Goal: Connect with others: Connect with others

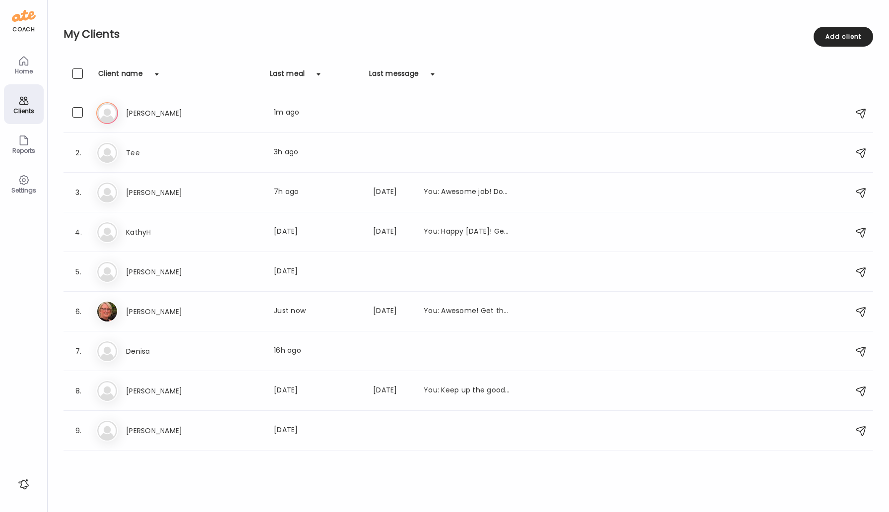
click at [137, 117] on h3 "[PERSON_NAME]" at bounding box center [169, 113] width 87 height 12
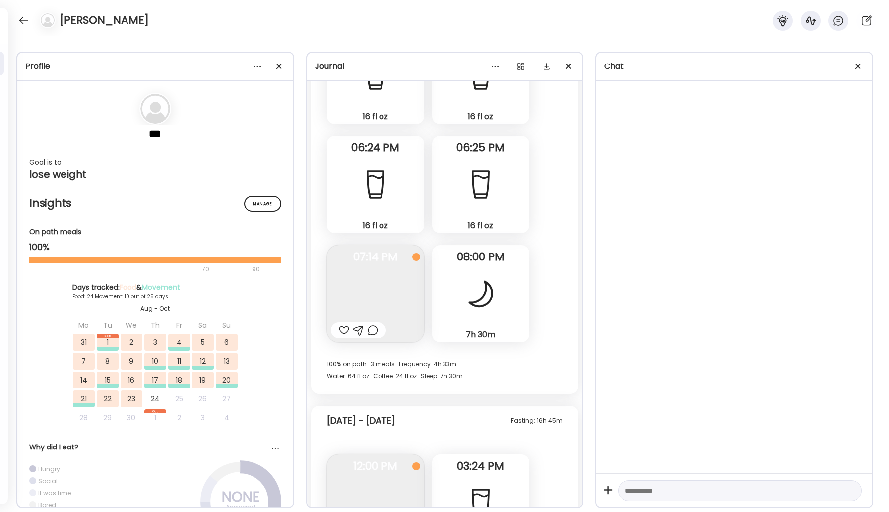
scroll to position [16737, 0]
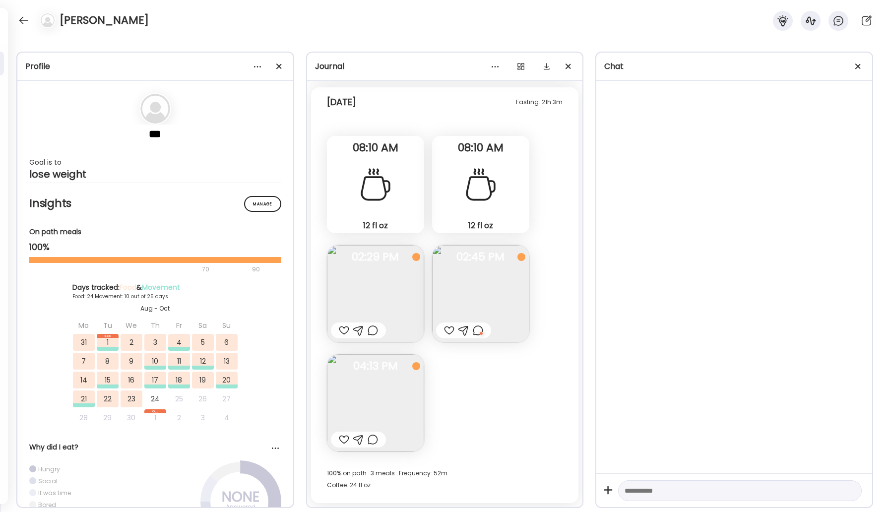
click at [391, 308] on img at bounding box center [375, 293] width 97 height 97
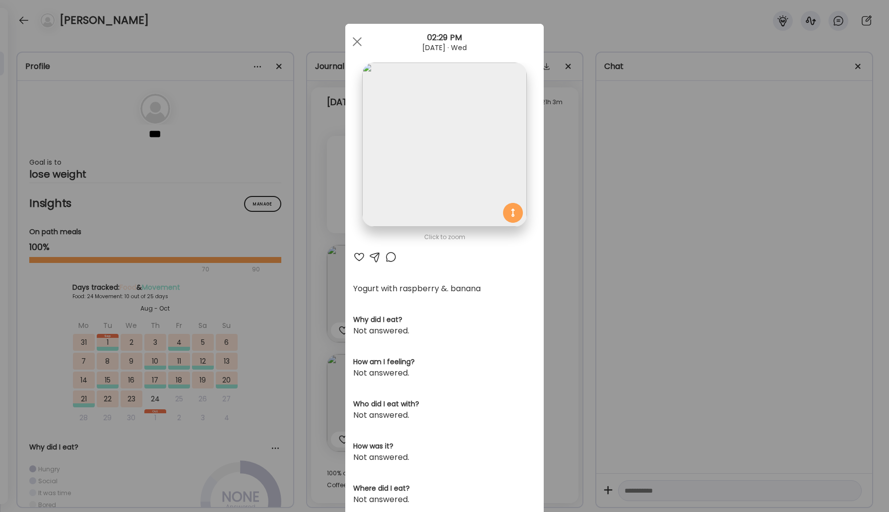
click at [391, 260] on div at bounding box center [391, 257] width 12 height 12
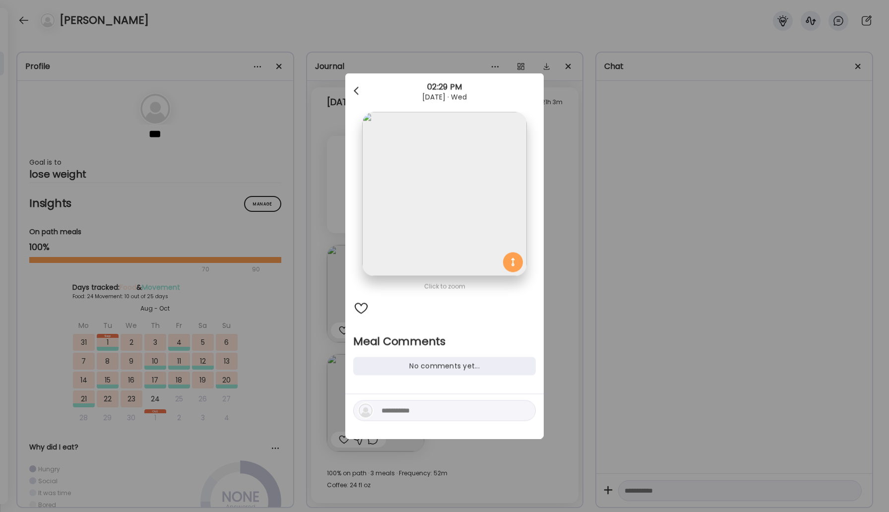
click at [356, 81] on div at bounding box center [357, 91] width 20 height 20
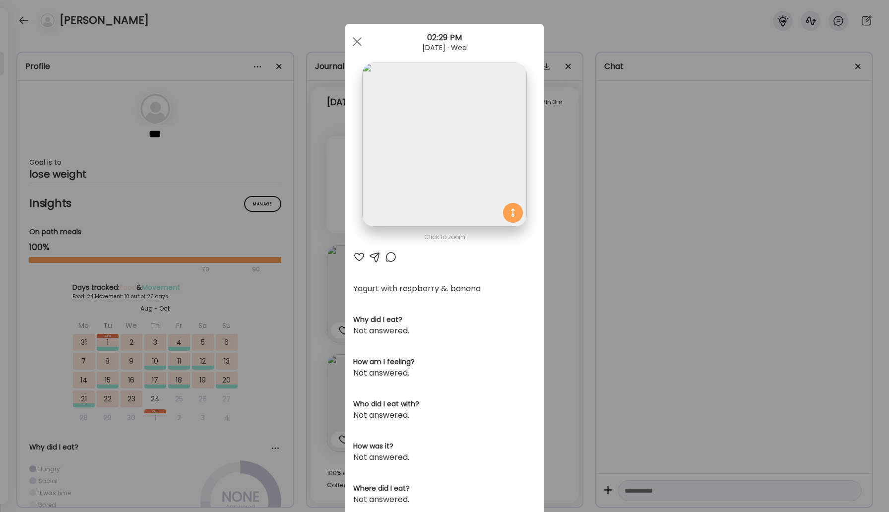
click at [391, 256] on div at bounding box center [391, 257] width 12 height 12
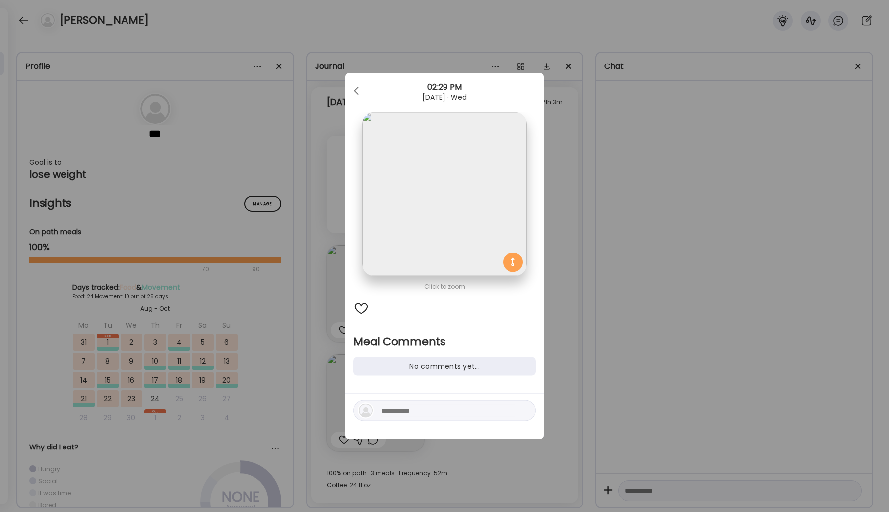
click at [418, 412] on textarea at bounding box center [448, 411] width 134 height 12
type textarea "*"
type textarea "**********"
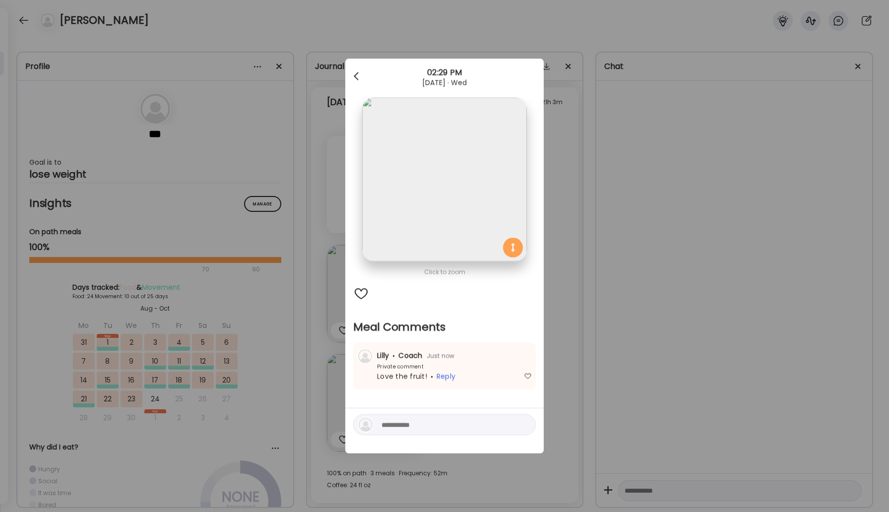
click at [352, 76] on div at bounding box center [357, 76] width 20 height 20
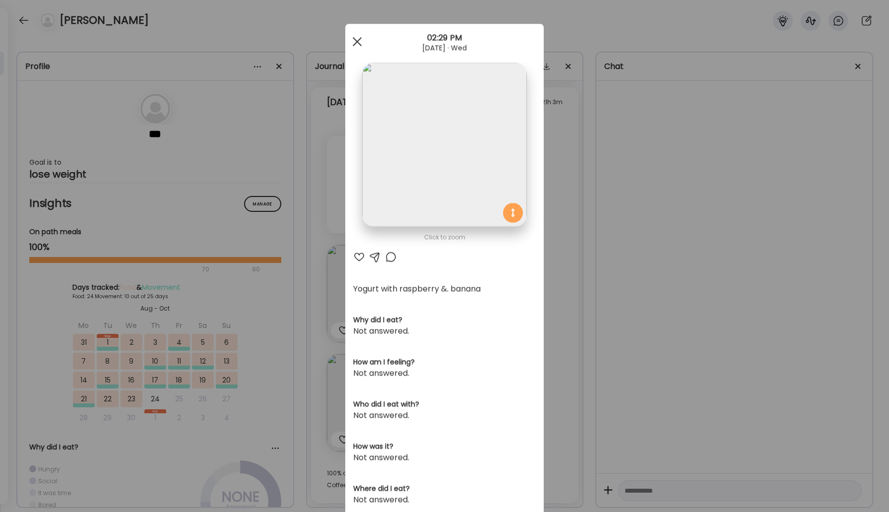
click at [357, 39] on div at bounding box center [357, 42] width 20 height 20
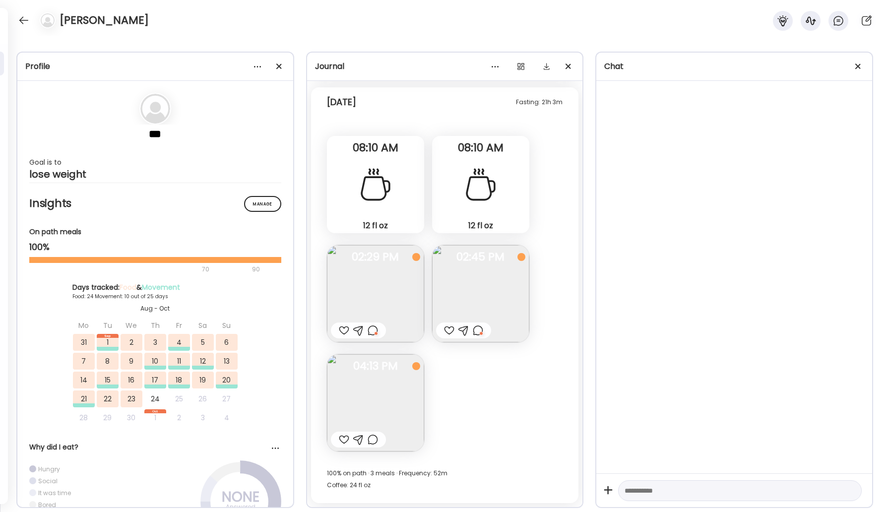
click at [379, 386] on img at bounding box center [375, 402] width 97 height 97
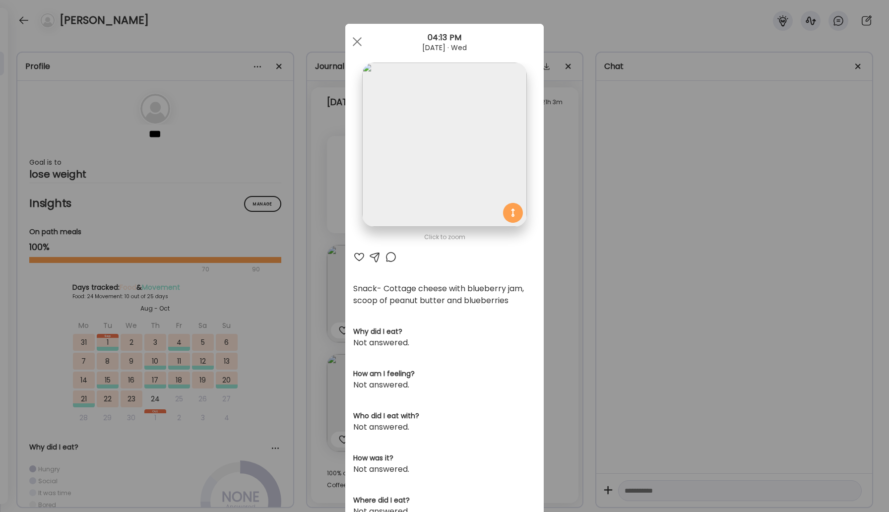
click at [387, 258] on div at bounding box center [391, 257] width 12 height 12
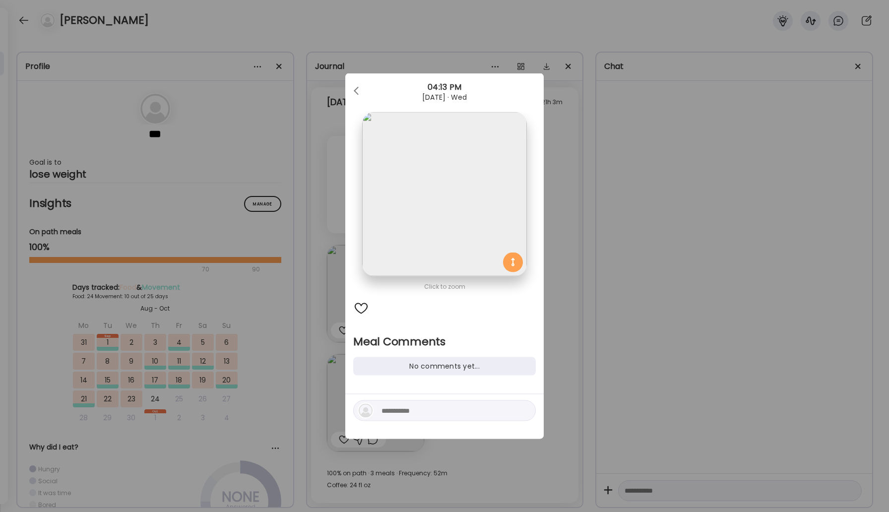
click at [417, 410] on textarea at bounding box center [448, 411] width 134 height 12
type textarea "**********"
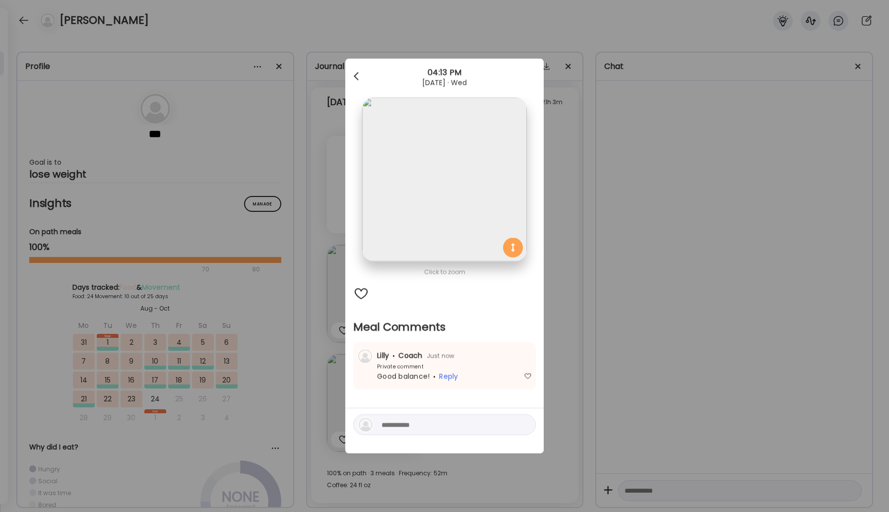
click at [357, 77] on span at bounding box center [356, 74] width 5 height 5
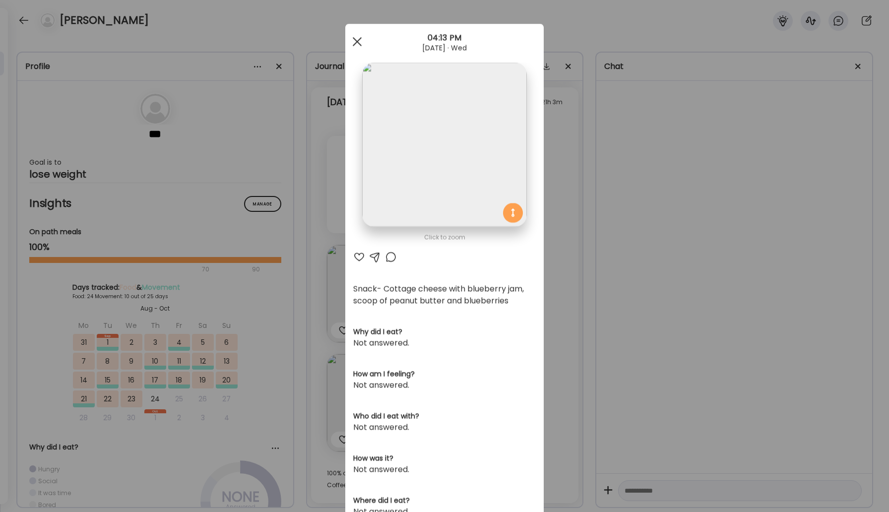
click at [363, 40] on div at bounding box center [357, 42] width 20 height 20
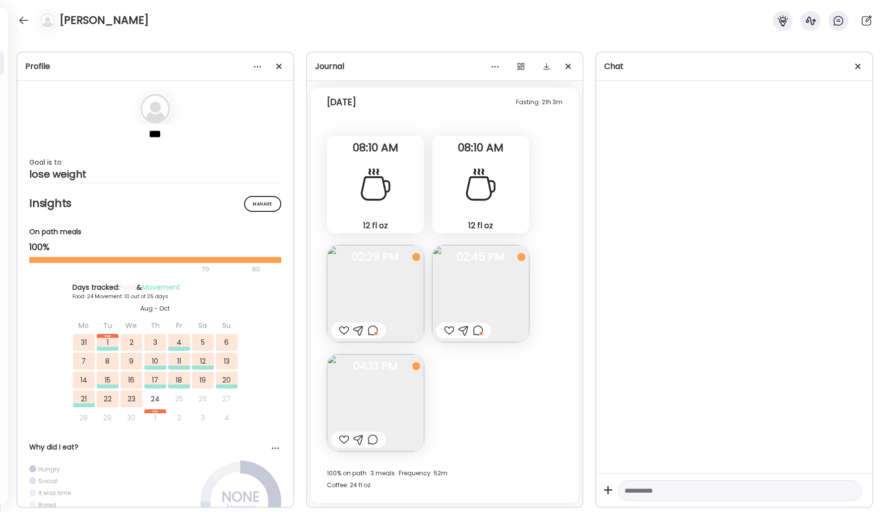
click at [345, 327] on div at bounding box center [344, 330] width 10 height 12
click at [452, 331] on div at bounding box center [449, 330] width 10 height 12
click at [347, 440] on div at bounding box center [344, 440] width 10 height 12
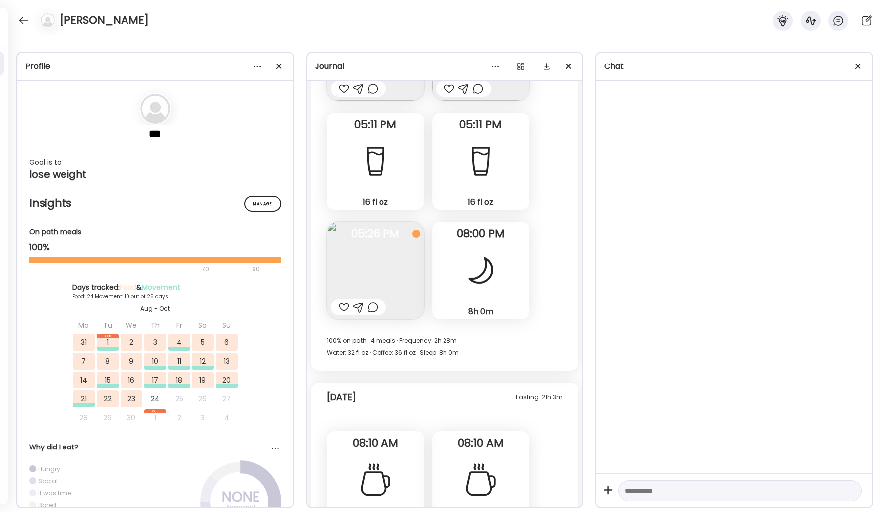
scroll to position [16385, 0]
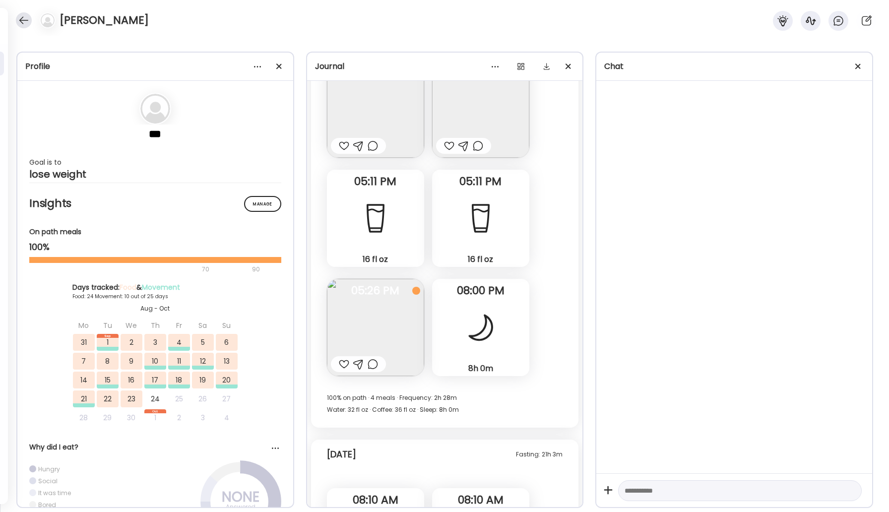
click at [27, 22] on div at bounding box center [24, 20] width 16 height 16
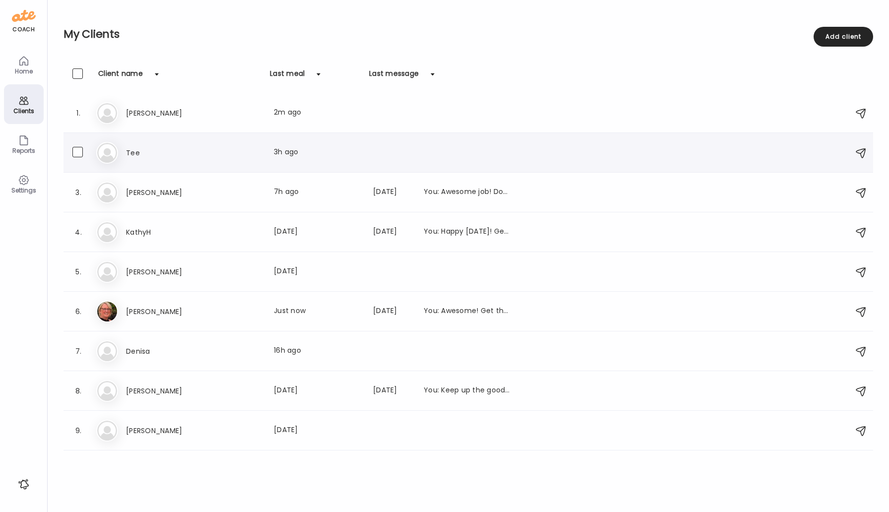
click at [134, 149] on h3 "Tee" at bounding box center [169, 153] width 87 height 12
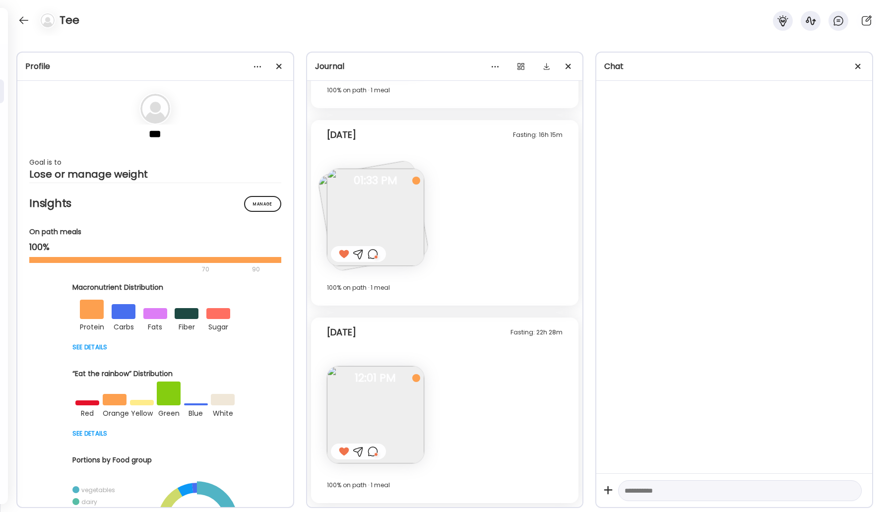
scroll to position [477, 0]
click at [18, 17] on div at bounding box center [24, 20] width 16 height 16
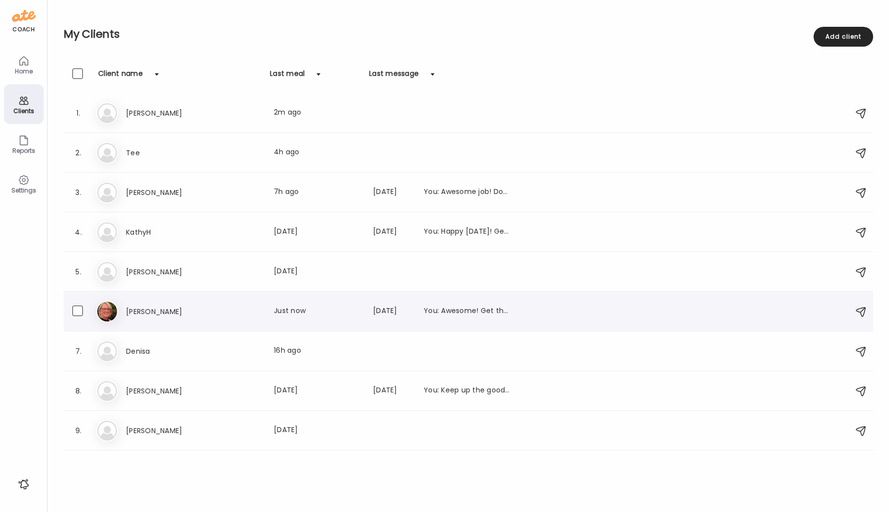
click at [151, 305] on div "[PERSON_NAME] [PERSON_NAME] Last meal: Just now Last message: [DATE] You: Aweso…" at bounding box center [469, 312] width 747 height 22
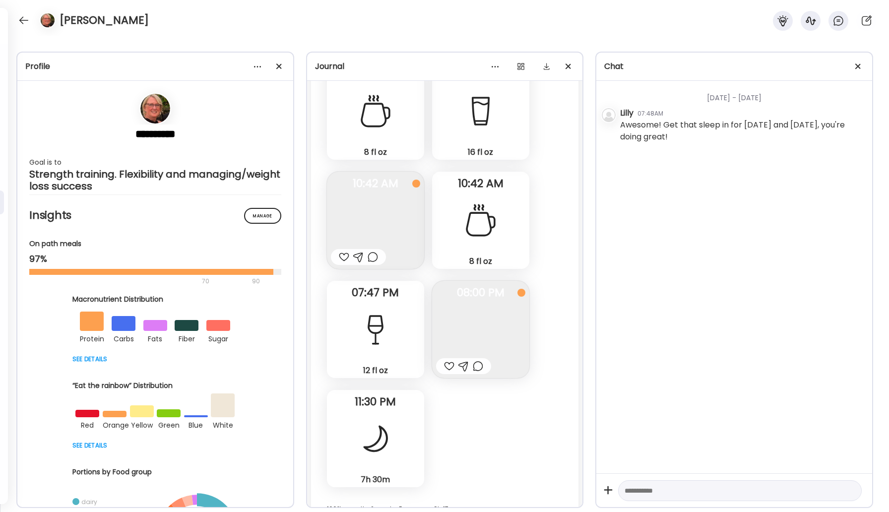
scroll to position [14416, 0]
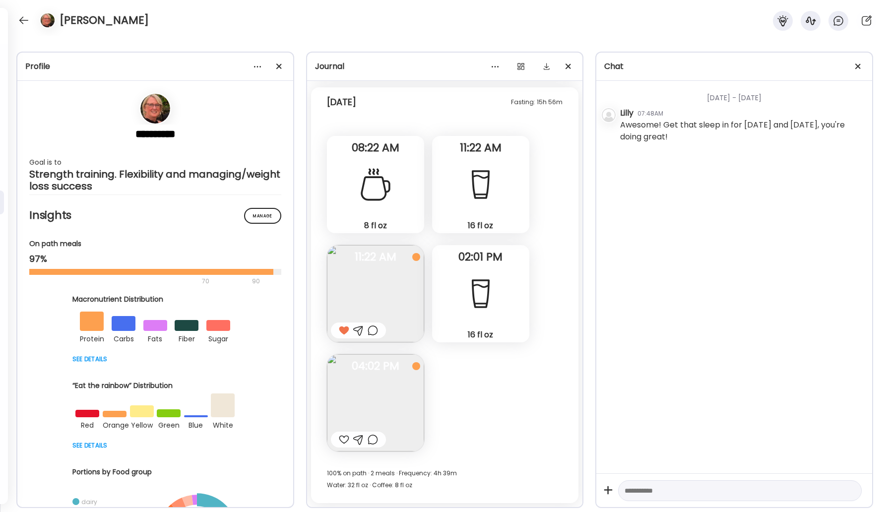
click at [394, 393] on img at bounding box center [375, 402] width 97 height 97
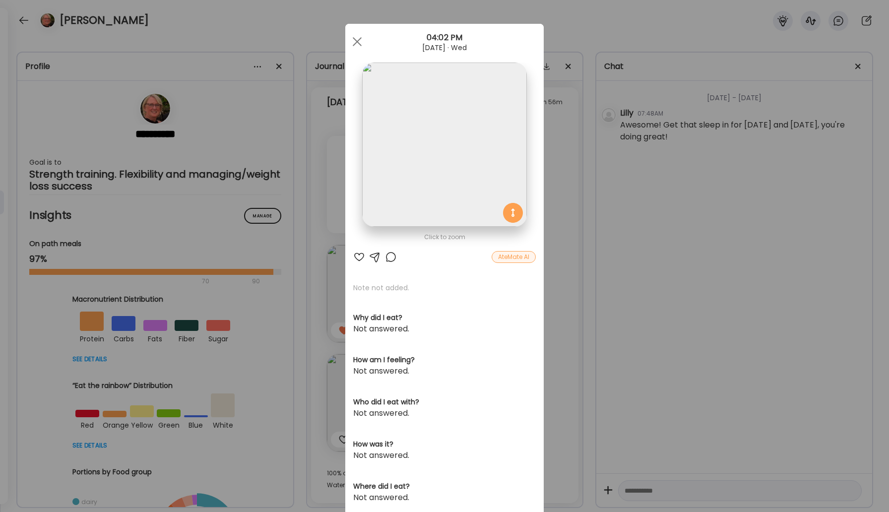
click at [360, 255] on div at bounding box center [359, 257] width 12 height 12
click at [515, 257] on div "AteMate AI" at bounding box center [514, 257] width 44 height 12
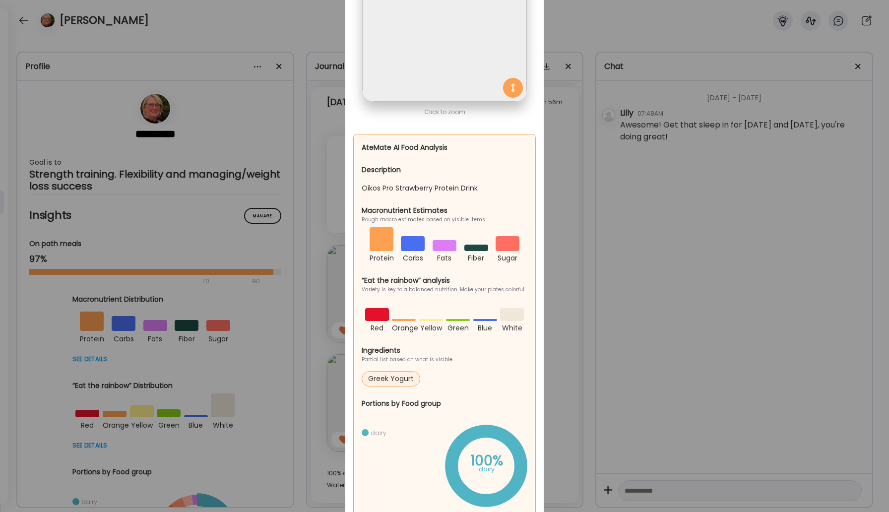
scroll to position [0, 0]
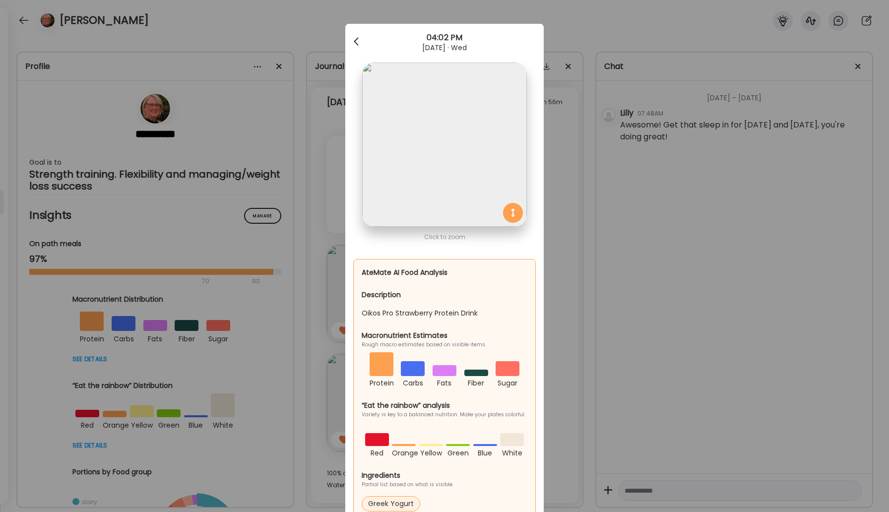
click at [355, 46] on div at bounding box center [357, 42] width 20 height 20
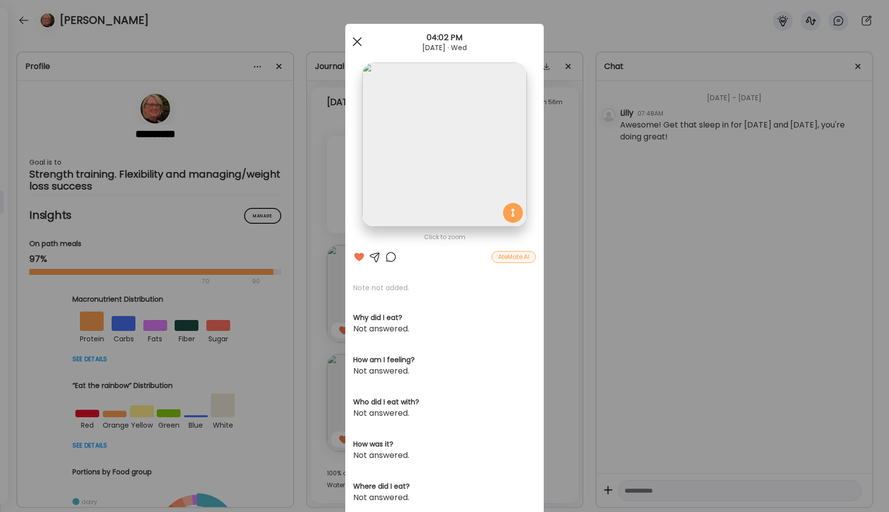
click at [355, 48] on div at bounding box center [357, 42] width 20 height 20
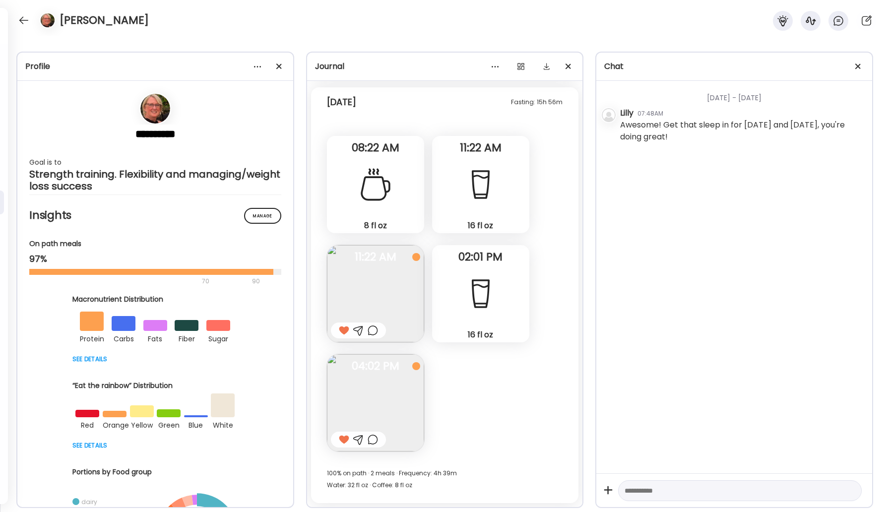
click at [28, 27] on div "[PERSON_NAME]" at bounding box center [444, 18] width 889 height 36
click at [24, 23] on div at bounding box center [24, 20] width 16 height 16
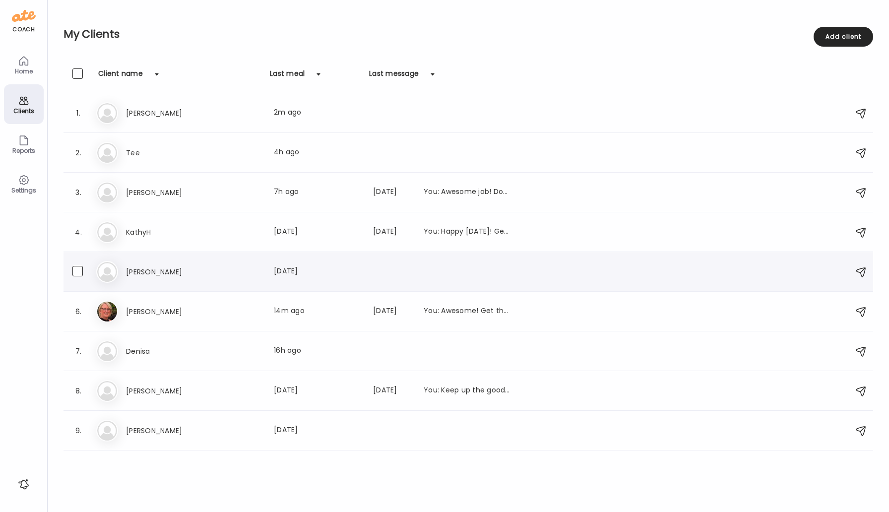
click at [143, 272] on h3 "[PERSON_NAME]" at bounding box center [169, 272] width 87 height 12
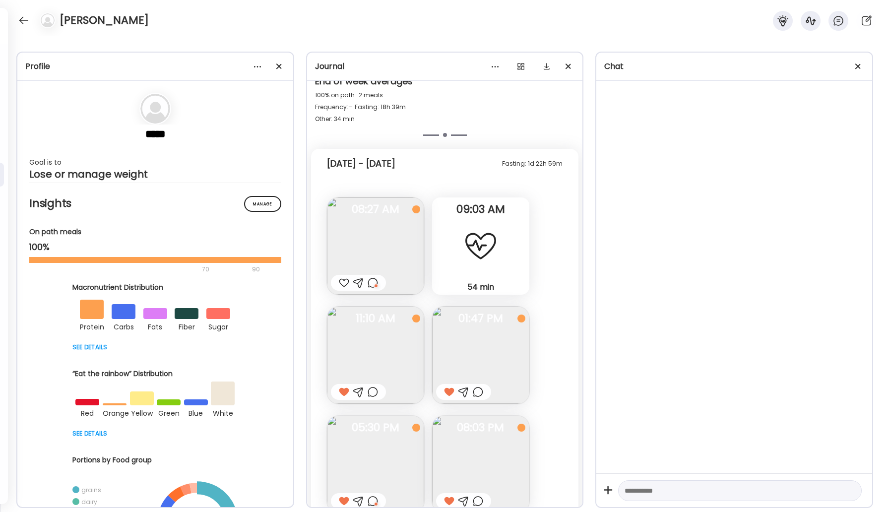
scroll to position [521, 0]
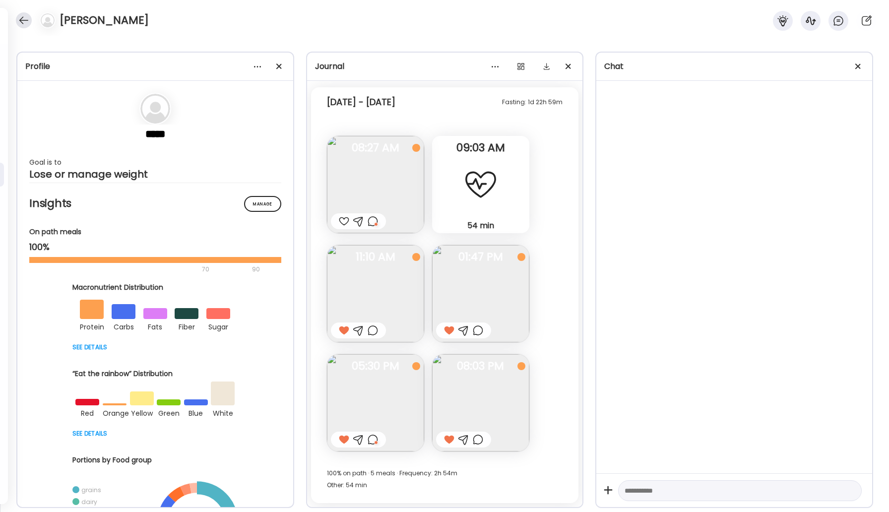
click at [24, 22] on div at bounding box center [24, 20] width 16 height 16
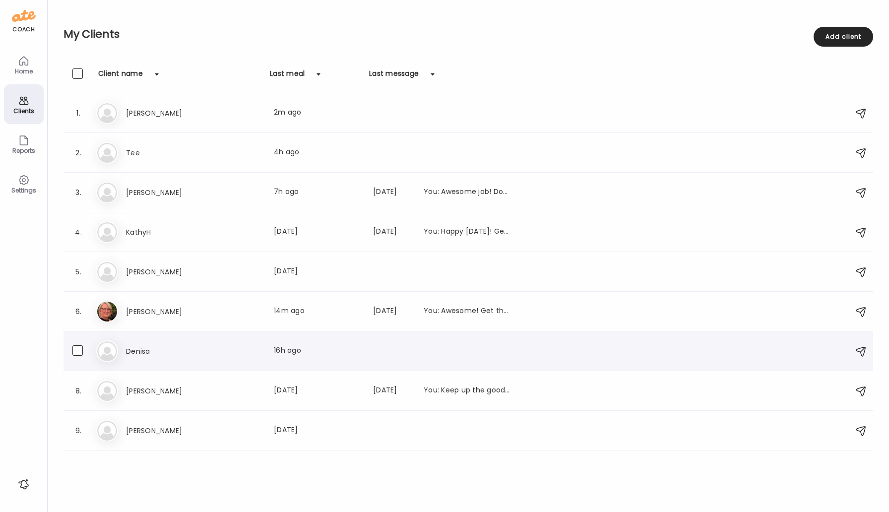
click at [157, 350] on h3 "Denisa" at bounding box center [169, 351] width 87 height 12
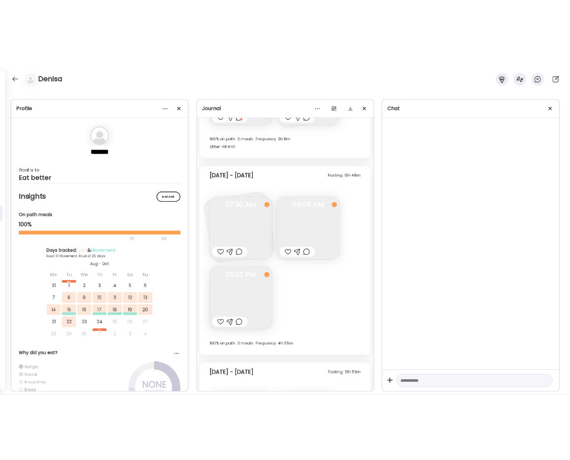
scroll to position [3905, 0]
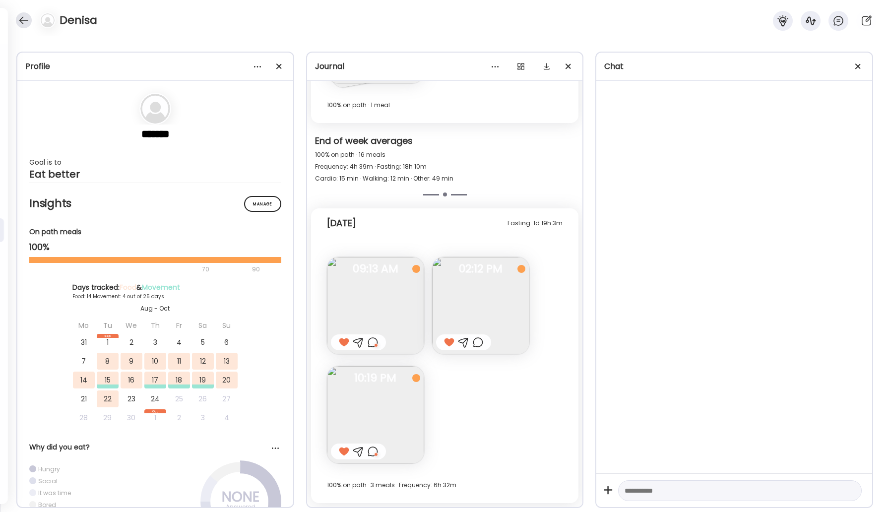
click at [25, 21] on div at bounding box center [24, 20] width 16 height 16
